Goal: Task Accomplishment & Management: Use online tool/utility

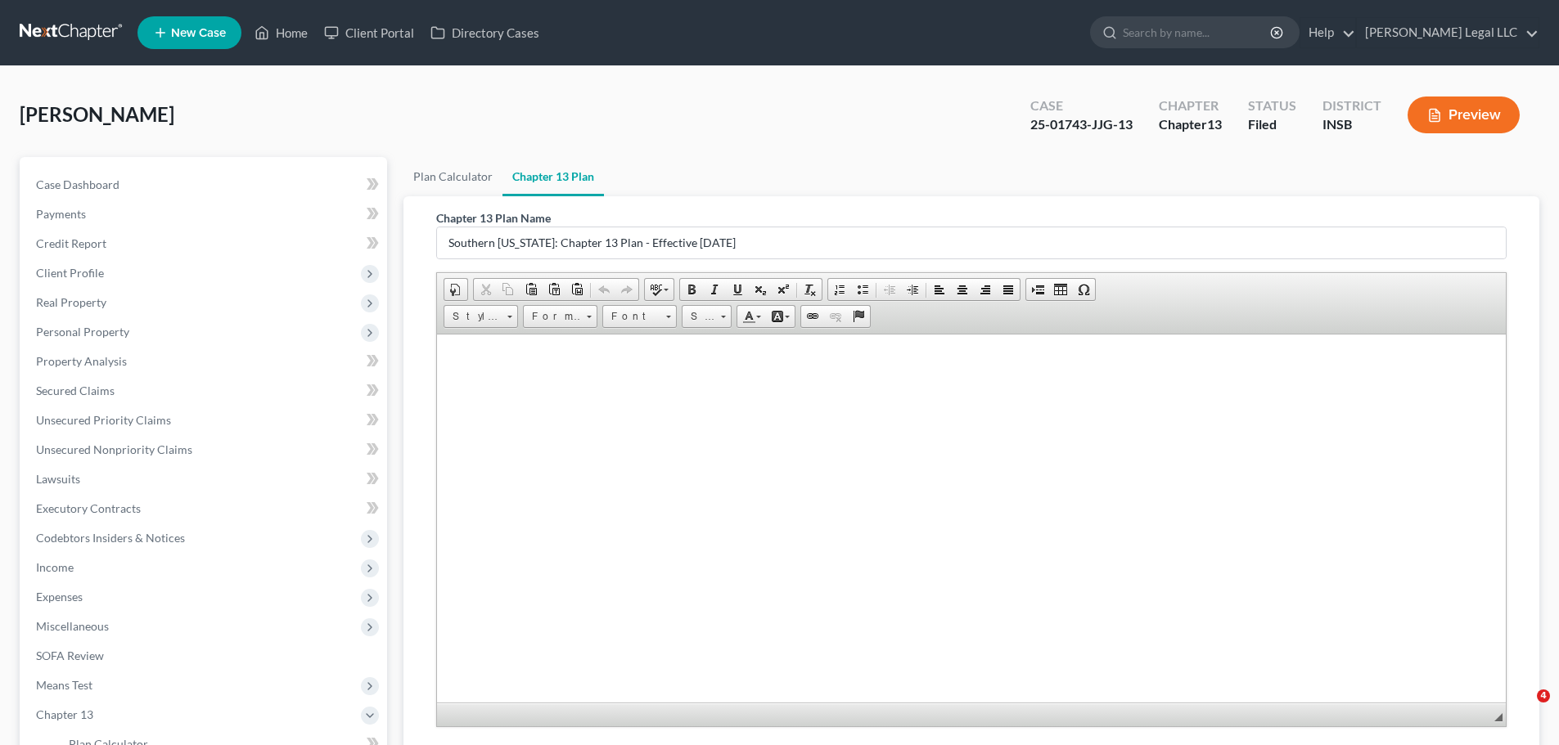
click at [282, 31] on link "Home" at bounding box center [281, 32] width 70 height 29
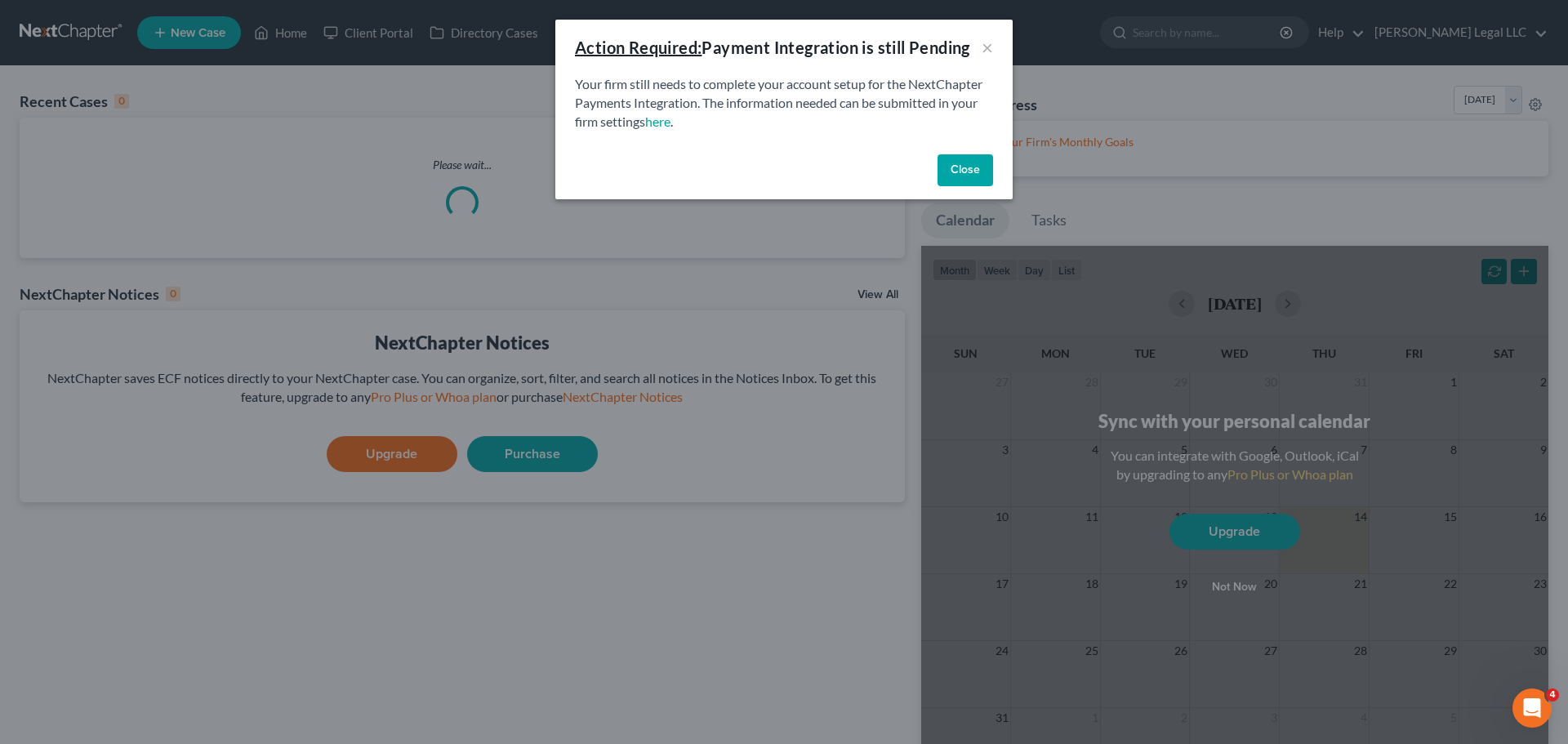
click at [944, 164] on button "Close" at bounding box center [965, 171] width 56 height 33
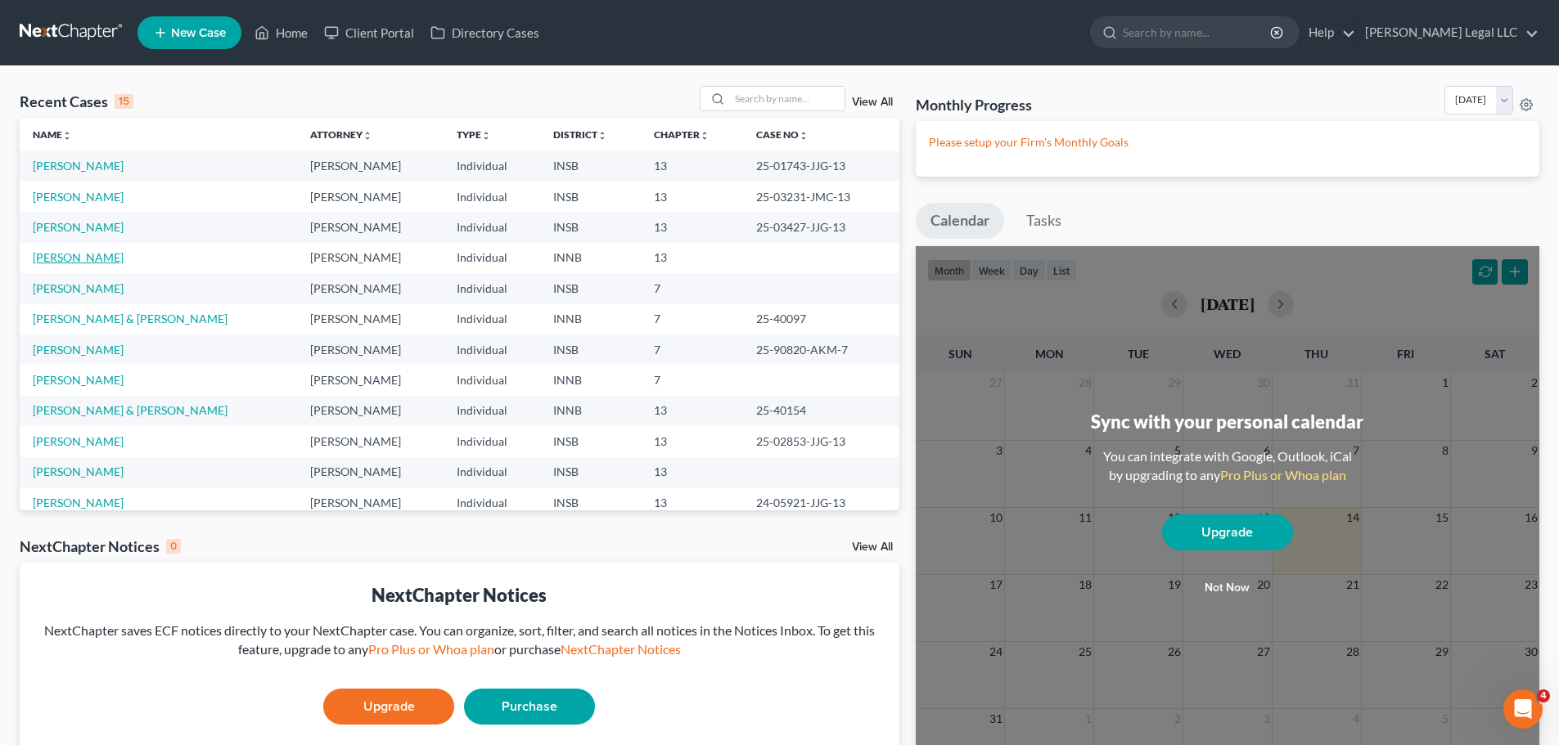
click at [72, 262] on link "[PERSON_NAME]" at bounding box center [78, 257] width 91 height 14
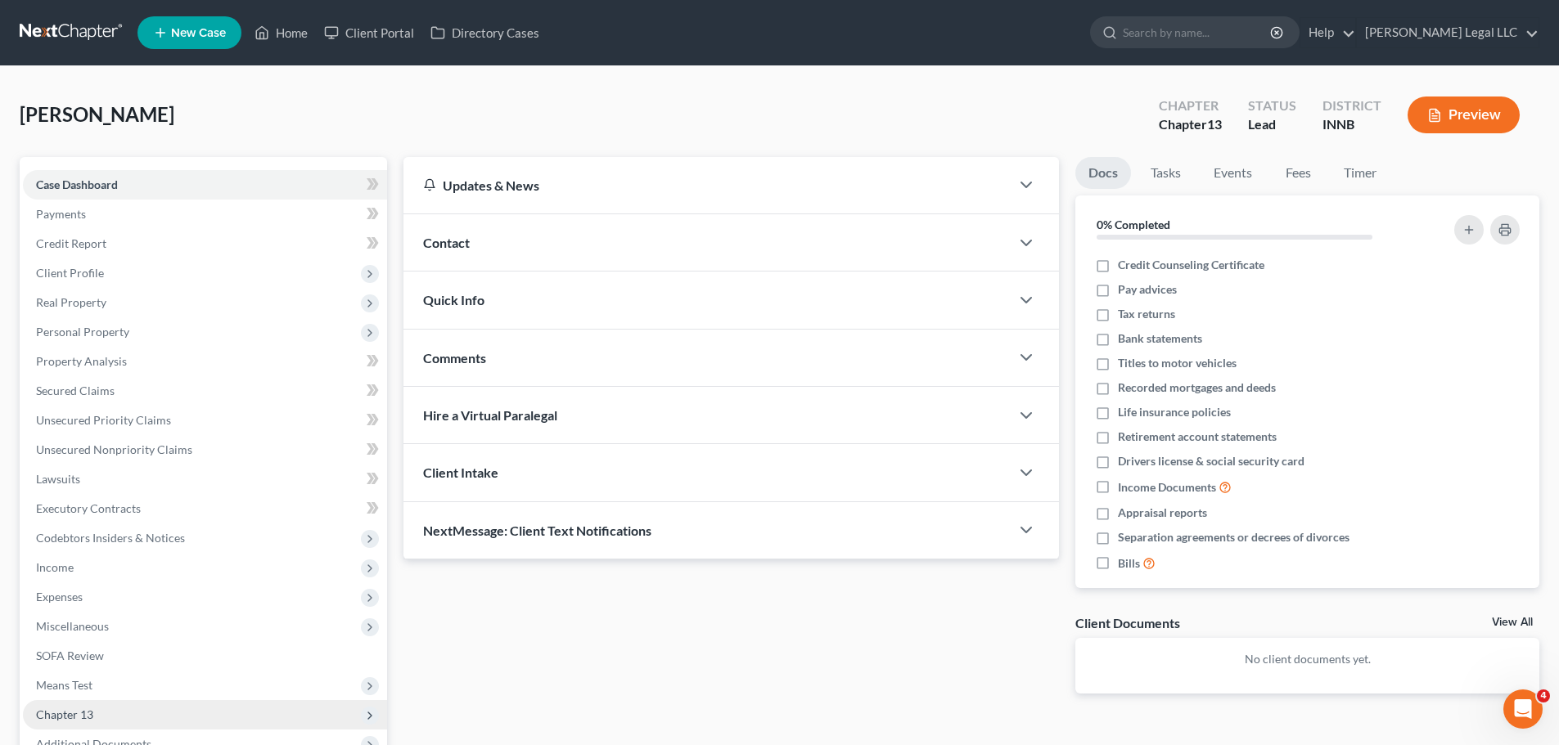
click at [68, 716] on span "Chapter 13" at bounding box center [64, 715] width 57 height 14
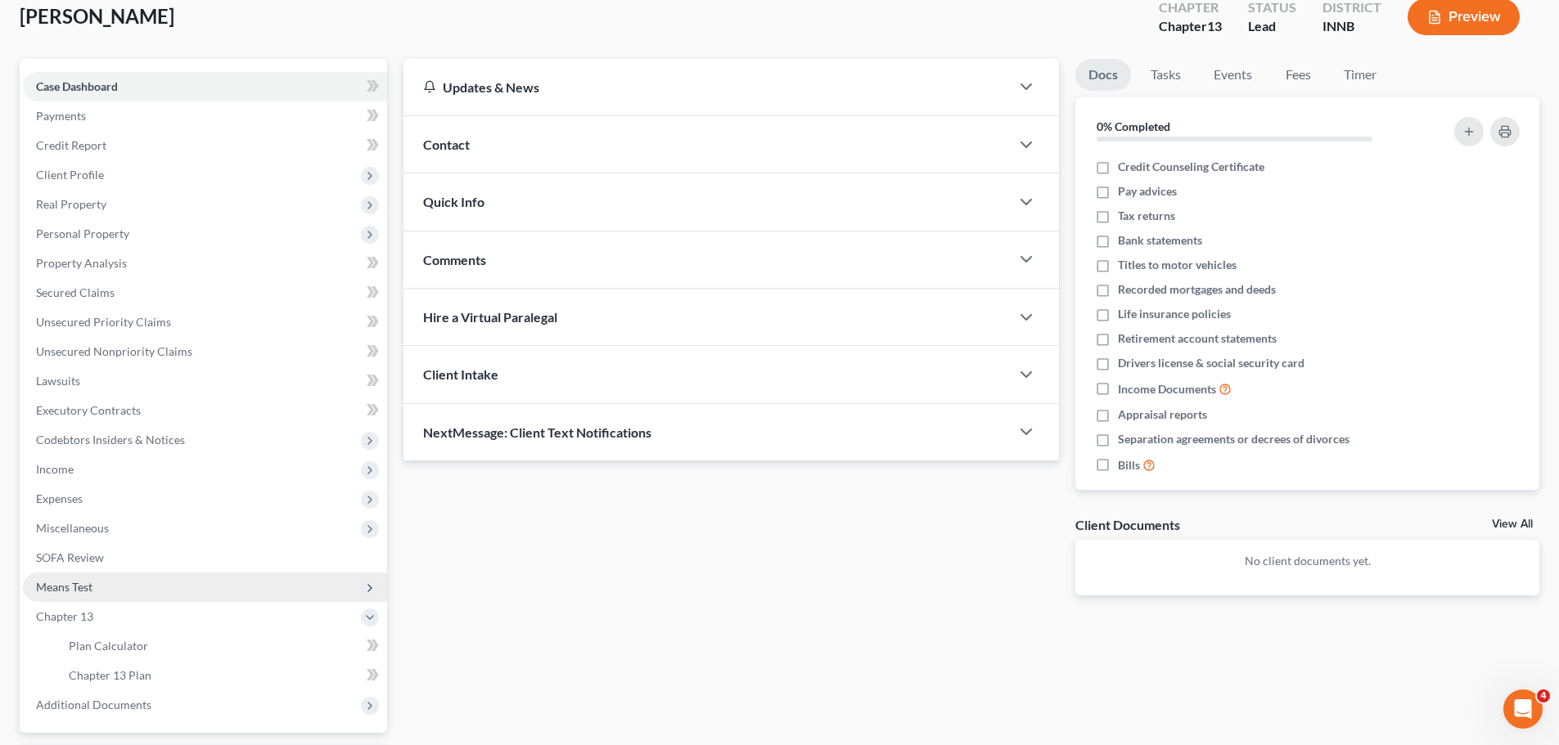
scroll to position [242, 0]
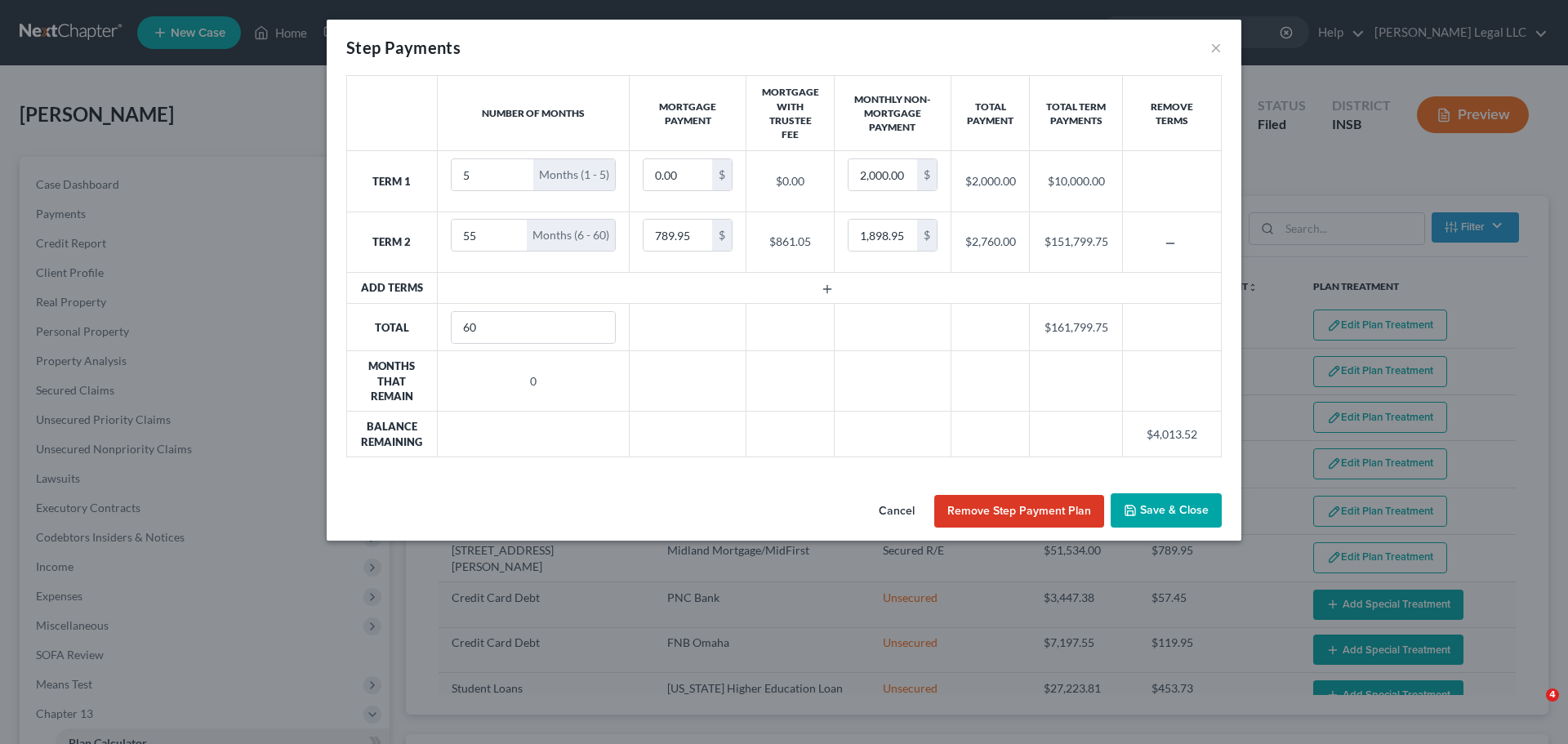
select select "59"
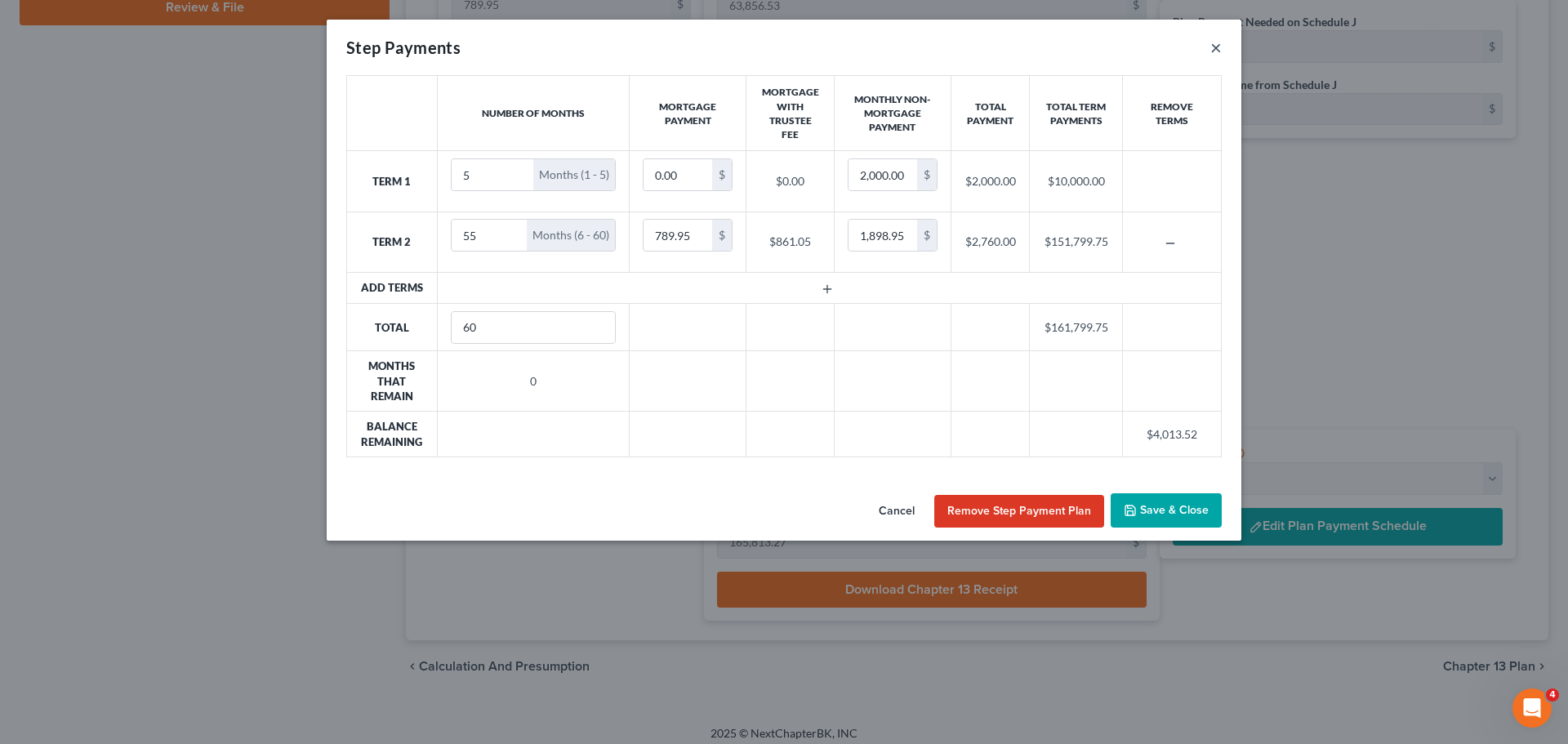
scroll to position [32, 0]
click at [1216, 49] on button "×" at bounding box center [1216, 48] width 11 height 20
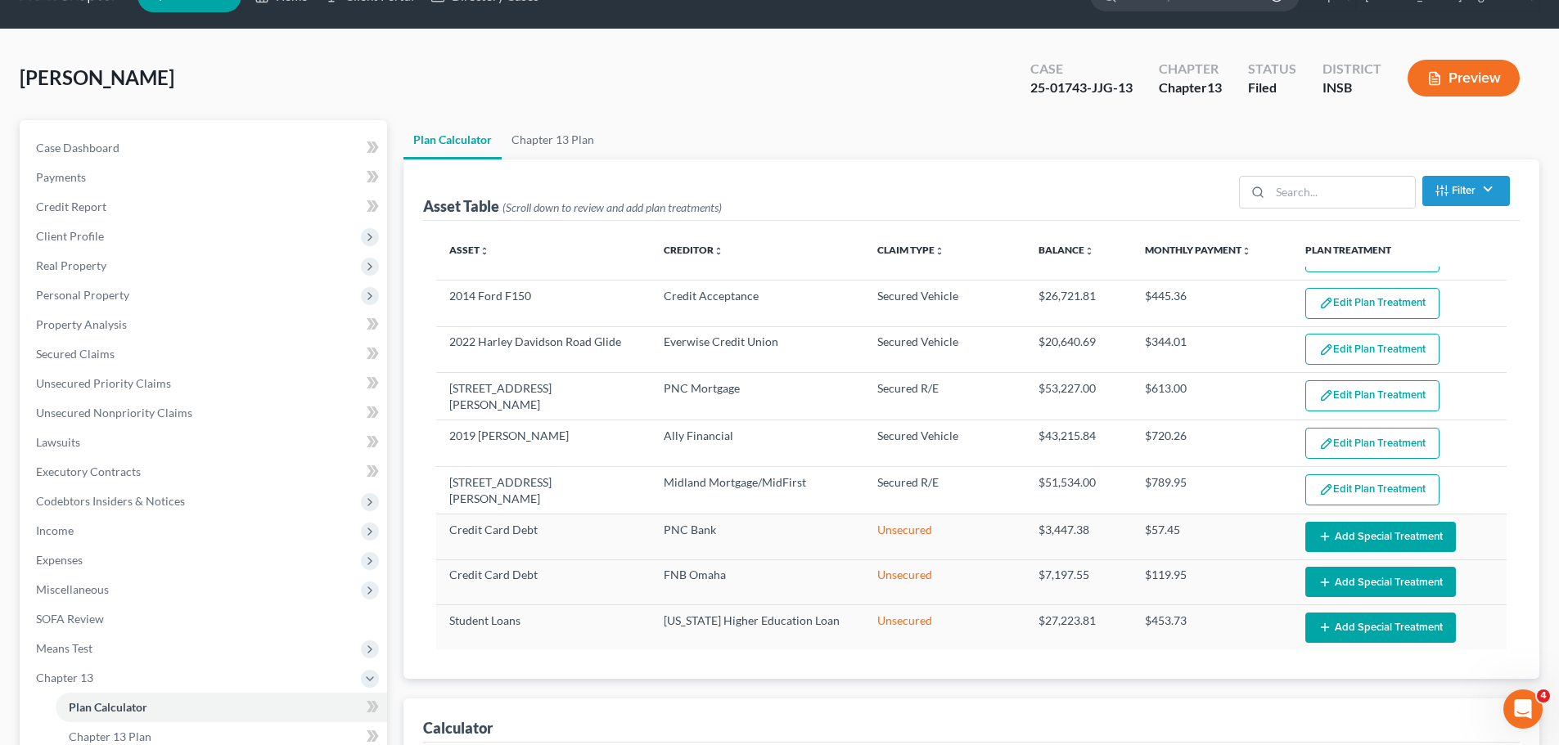
scroll to position [0, 0]
